Goal: Task Accomplishment & Management: Manage account settings

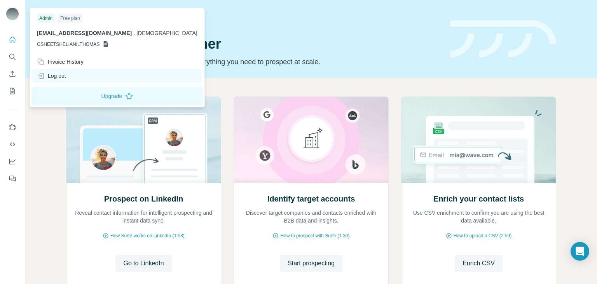
click at [79, 73] on div "Log out" at bounding box center [117, 76] width 170 height 14
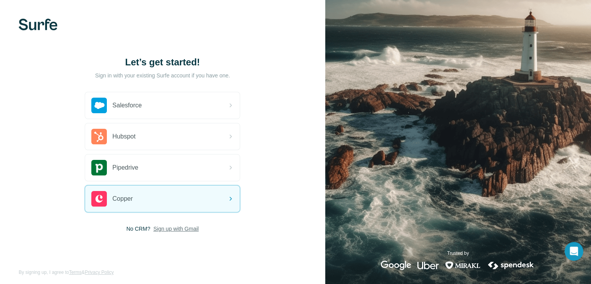
click at [182, 230] on span "Sign up with Gmail" at bounding box center [176, 229] width 45 height 8
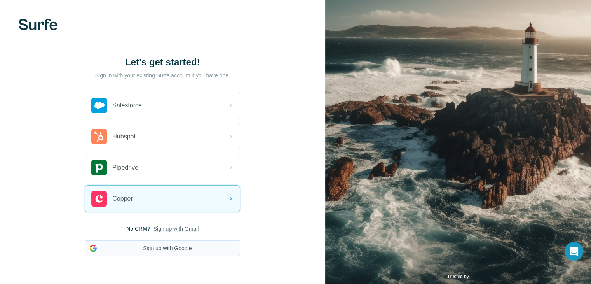
click at [180, 254] on button "Sign up with Google" at bounding box center [163, 248] width 156 height 16
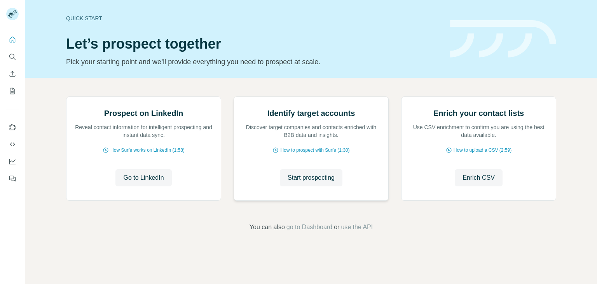
scroll to position [52, 0]
